Goal: Information Seeking & Learning: Learn about a topic

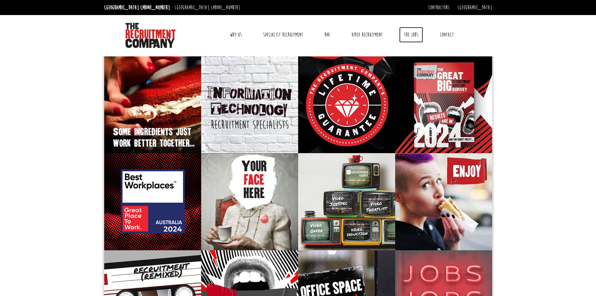
click at [415, 34] on link "The Jobs" at bounding box center [411, 35] width 24 height 16
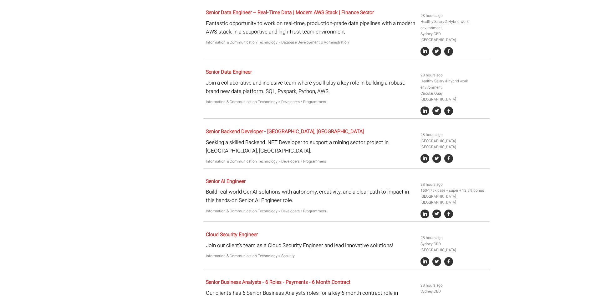
scroll to position [335, 0]
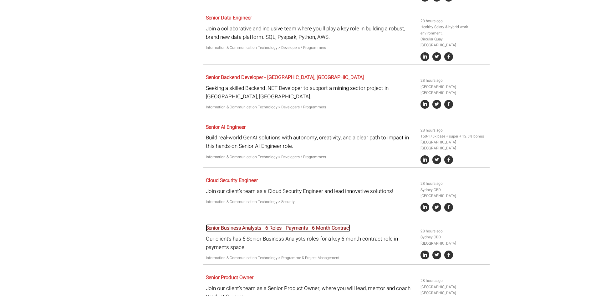
click at [239, 224] on link "Senior Business Analysts - 6 Roles - Payments - 6 Month Contract" at bounding box center [278, 228] width 144 height 8
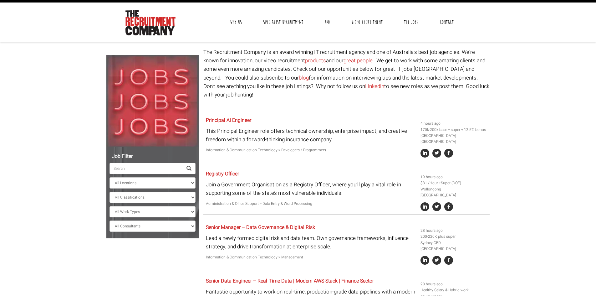
scroll to position [0, 0]
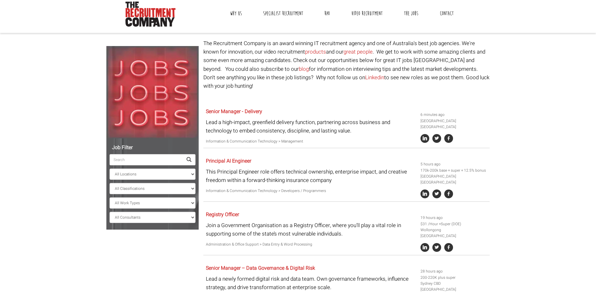
scroll to position [31, 0]
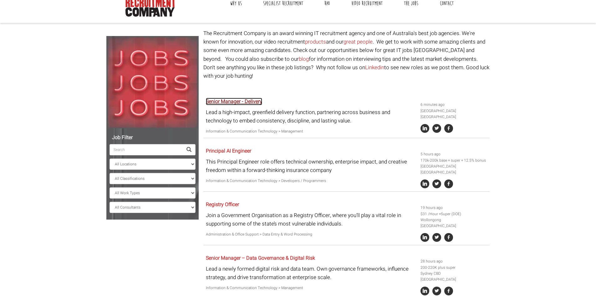
click at [240, 98] on link "Senior Manager - Delivery" at bounding box center [234, 102] width 56 height 8
